Goal: Transaction & Acquisition: Purchase product/service

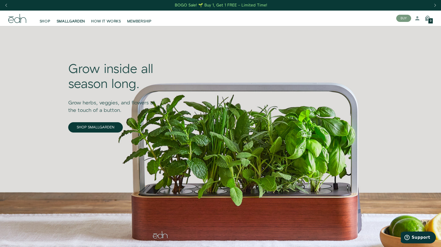
click at [72, 18] on link "SMALLGARDEN" at bounding box center [71, 18] width 35 height 11
